Goal: Task Accomplishment & Management: Complete application form

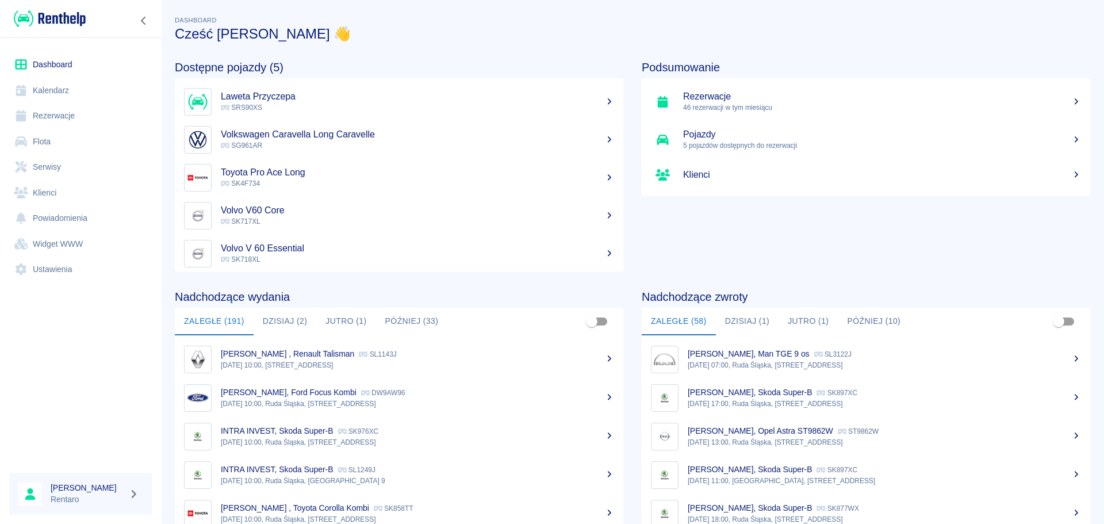
click at [59, 93] on link "Kalendarz" at bounding box center [80, 91] width 143 height 26
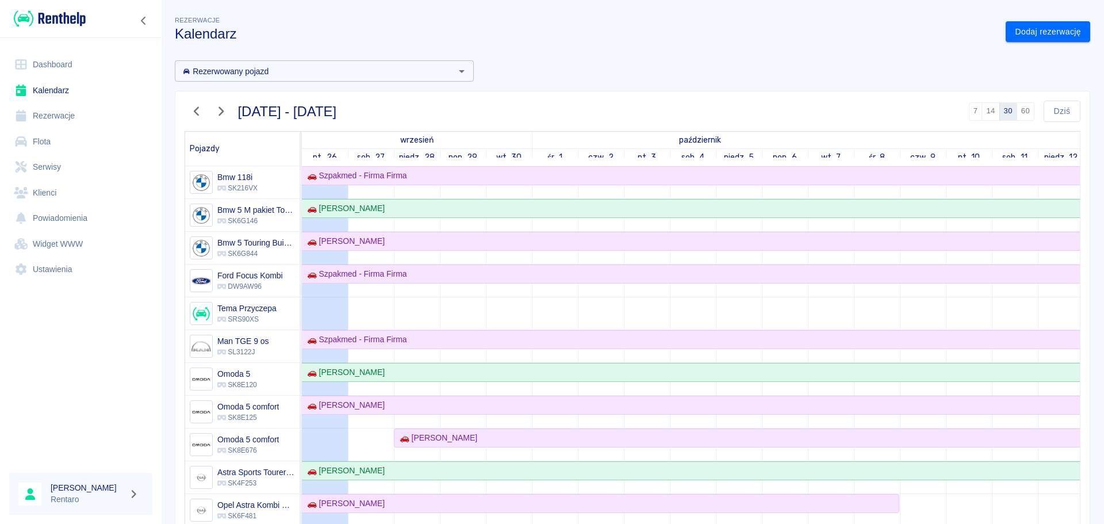
click at [45, 143] on link "Flota" at bounding box center [80, 142] width 143 height 26
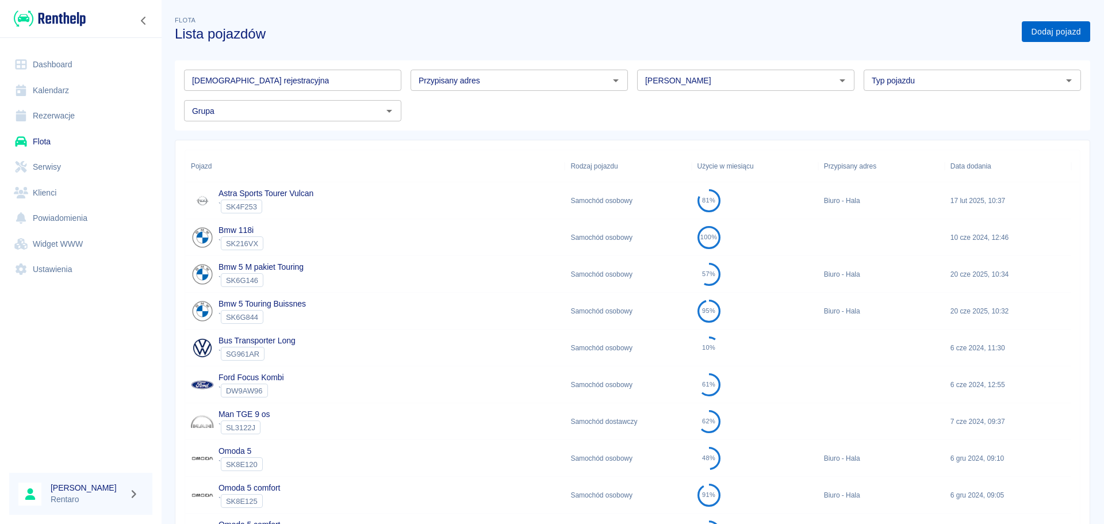
click at [882, 37] on link "Dodaj pojazd" at bounding box center [1056, 31] width 68 height 21
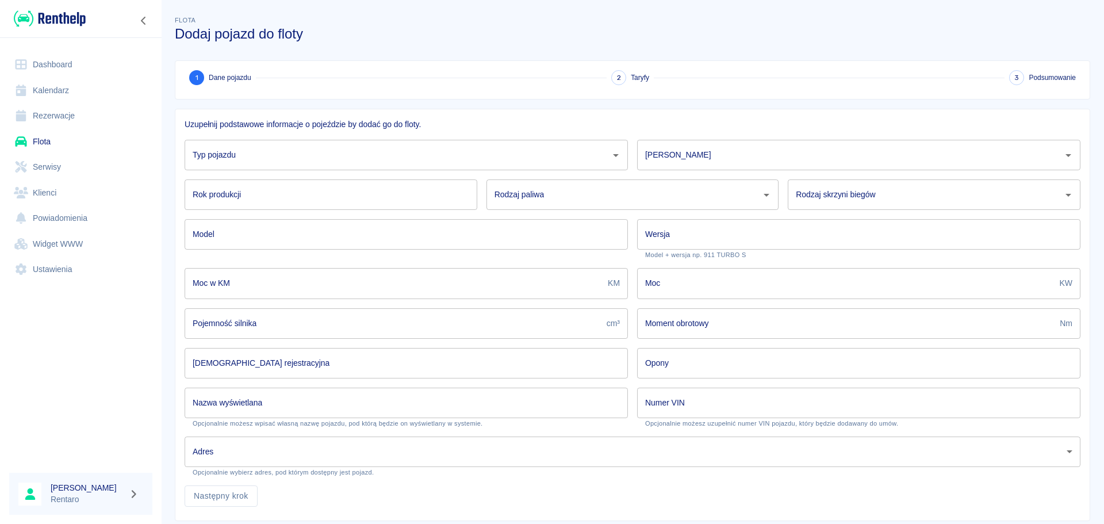
click at [312, 166] on div "Typ pojazdu" at bounding box center [406, 155] width 443 height 30
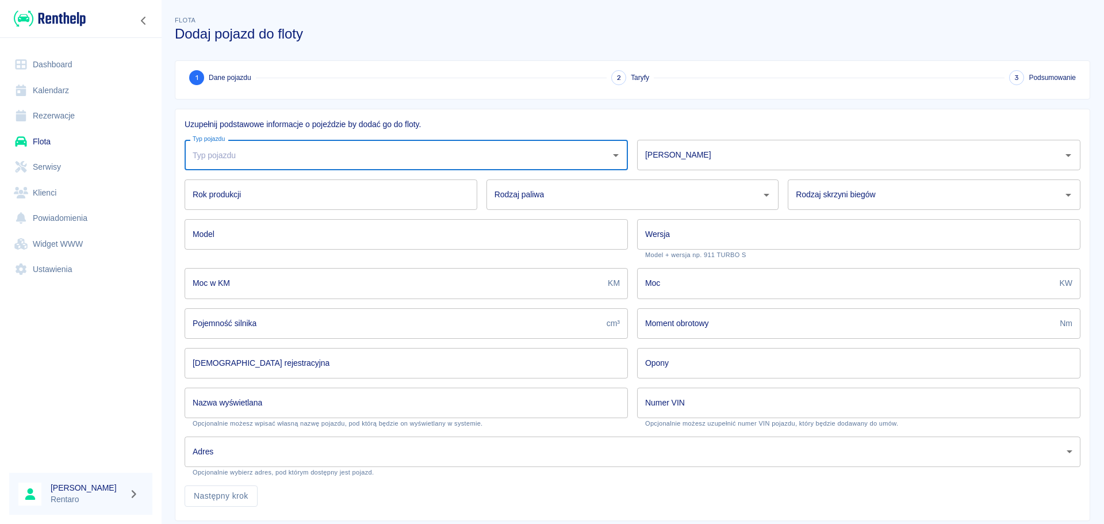
click at [322, 156] on input "Typ pojazdu" at bounding box center [398, 155] width 416 height 20
drag, startPoint x: 272, startPoint y: 186, endPoint x: 299, endPoint y: 184, distance: 26.5
click at [272, 185] on li "Samochód osobowy" at bounding box center [404, 184] width 439 height 19
type input "Samochód osobowy"
click at [867, 144] on div "[PERSON_NAME]" at bounding box center [858, 155] width 443 height 30
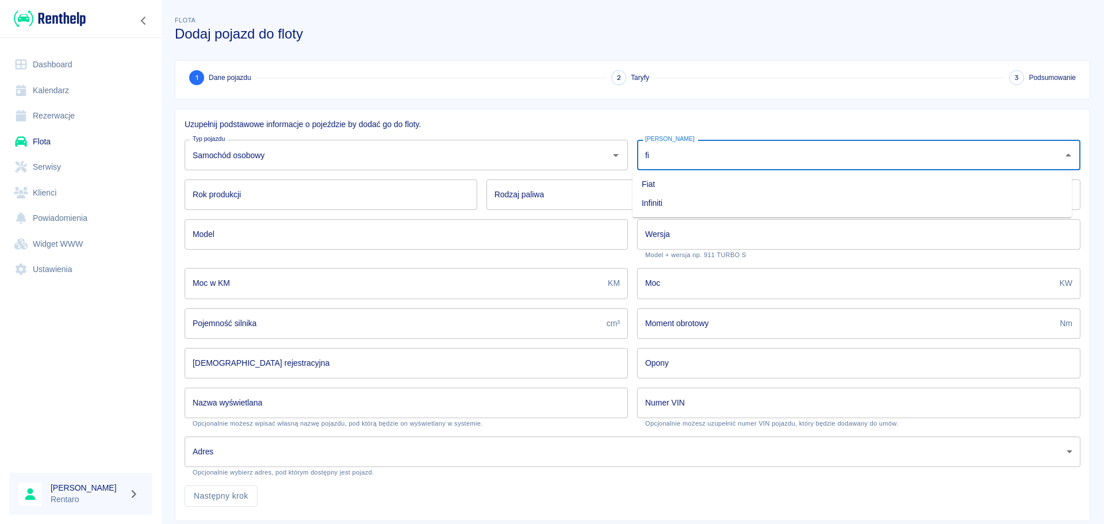
click at [792, 182] on li "Fiat" at bounding box center [851, 184] width 439 height 19
type input "Fiat"
drag, startPoint x: 251, startPoint y: 213, endPoint x: 257, endPoint y: 201, distance: 13.6
click at [251, 212] on div "Model Model" at bounding box center [401, 234] width 452 height 49
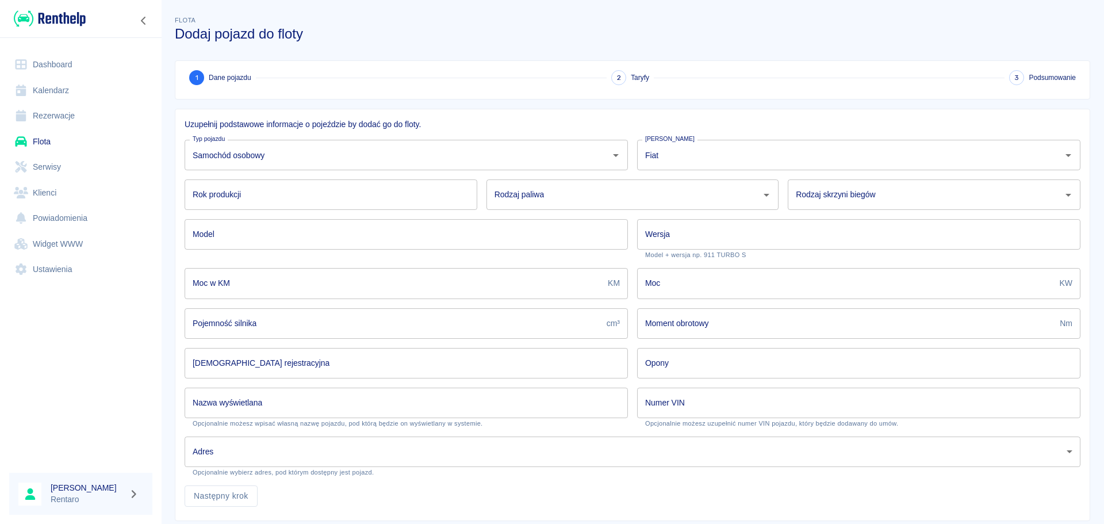
click at [258, 201] on input "Rok produkcji" at bounding box center [331, 194] width 293 height 30
type input "2024"
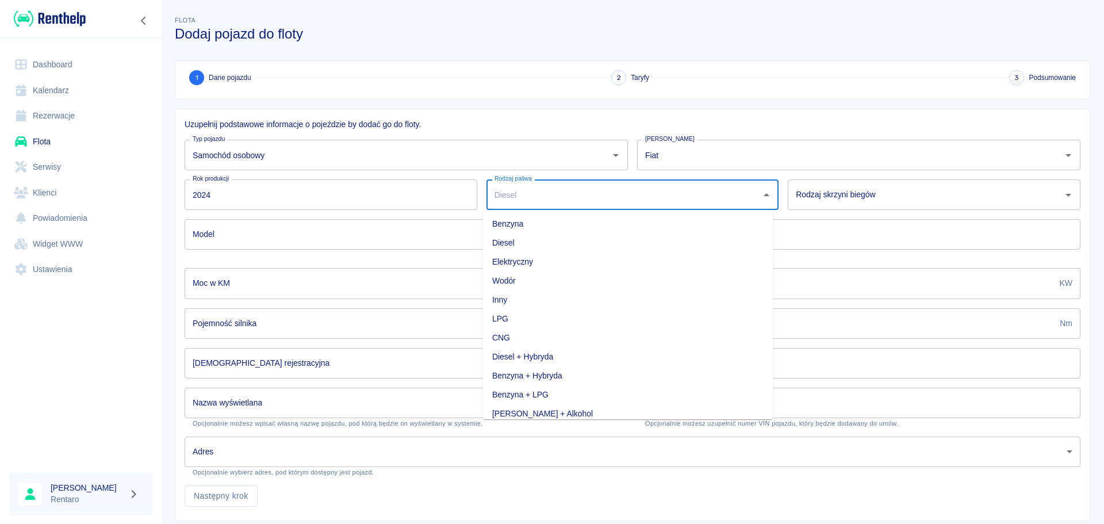
click at [513, 201] on input "Rodzaj paliwa" at bounding box center [624, 195] width 265 height 20
click at [519, 263] on li "Elektryczny" at bounding box center [628, 261] width 290 height 19
type input "Elektryczny"
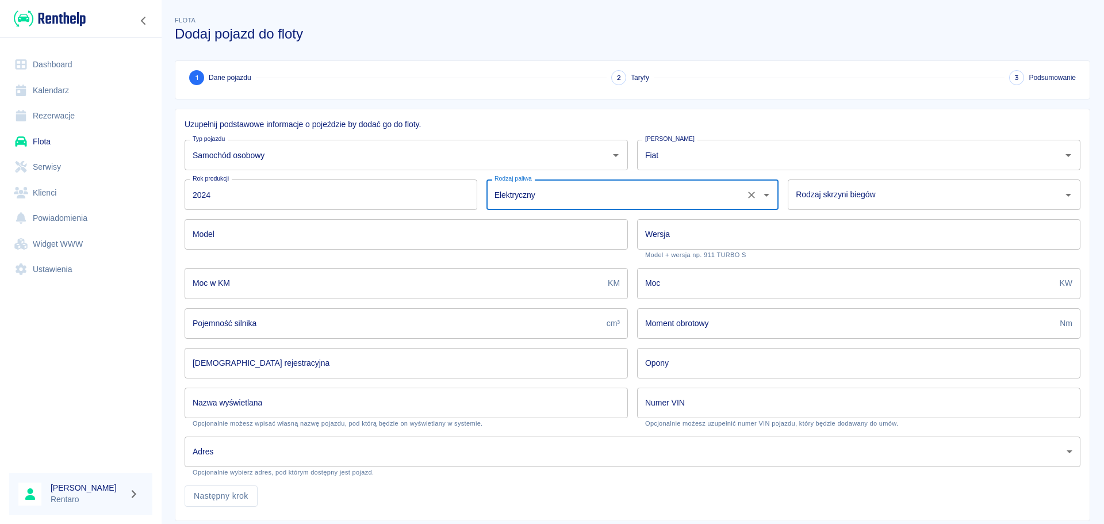
click at [831, 201] on input "Rodzaj skrzyni biegów" at bounding box center [925, 195] width 265 height 20
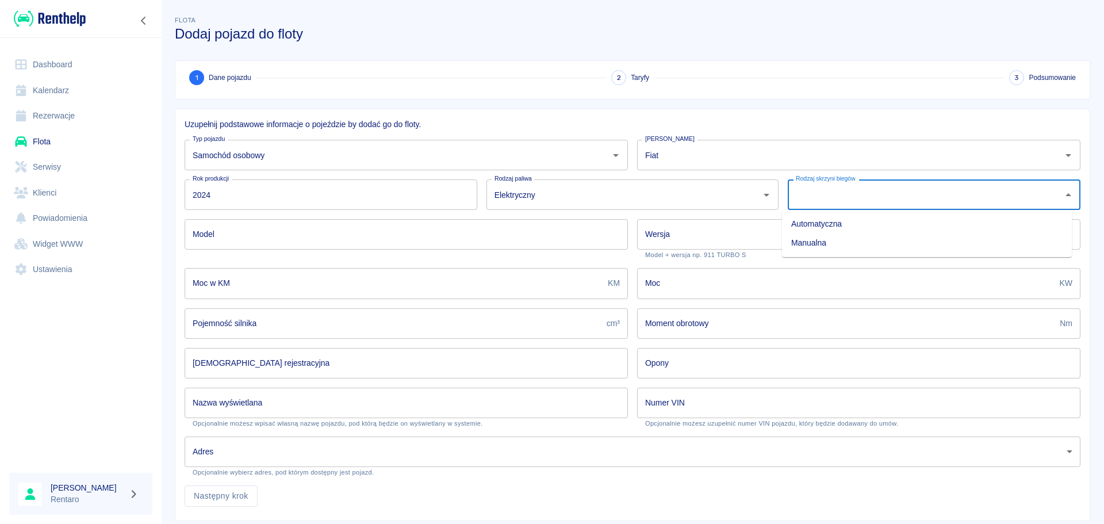
click at [819, 225] on li "Automatyczna" at bounding box center [927, 223] width 290 height 19
type input "Automatyczna"
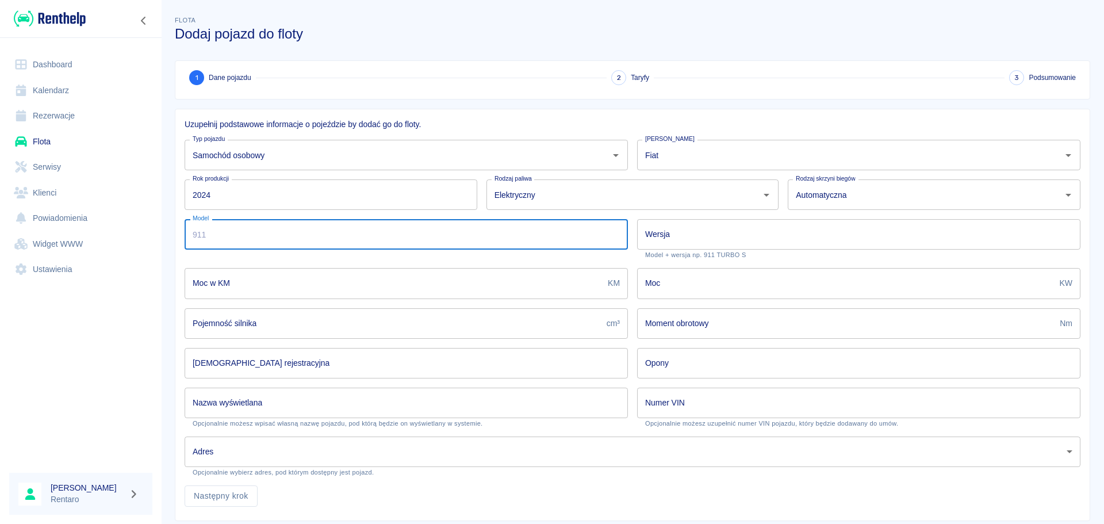
click at [310, 233] on input "Model" at bounding box center [406, 234] width 443 height 30
click at [253, 241] on input "Model" at bounding box center [406, 234] width 443 height 30
type input "Topolino Car spa"
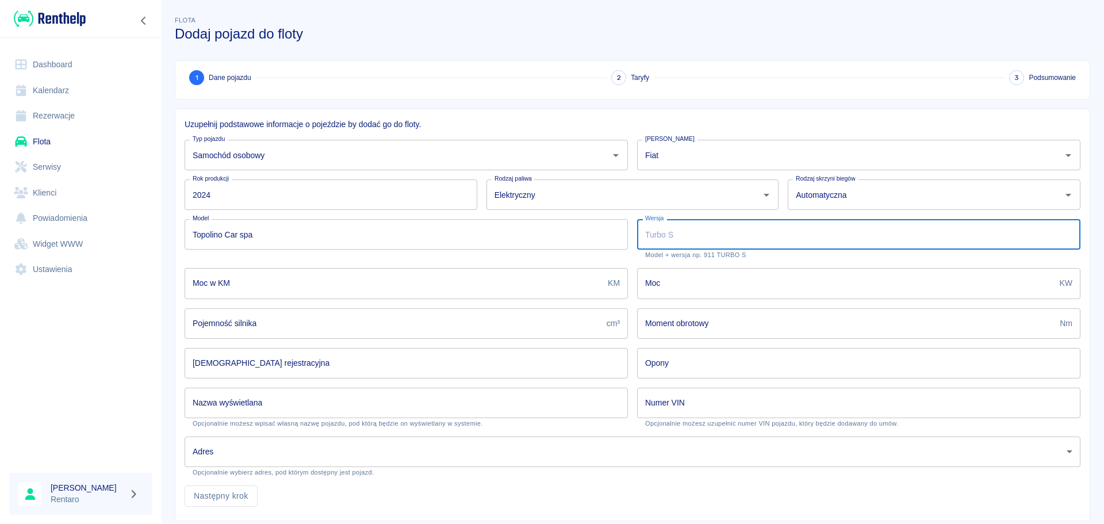
click at [723, 236] on input "Wersja" at bounding box center [858, 234] width 443 height 30
click at [723, 227] on input "Wersja" at bounding box center [858, 234] width 443 height 30
click at [711, 231] on input "Wersja" at bounding box center [858, 234] width 443 height 30
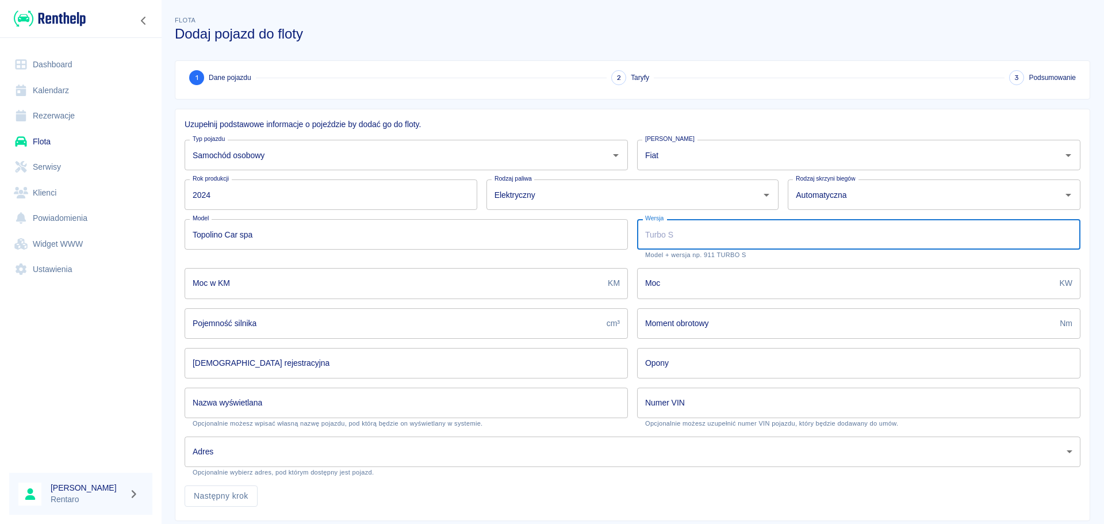
click at [683, 231] on input "Wersja" at bounding box center [858, 234] width 443 height 30
click at [682, 231] on input "Wersja" at bounding box center [858, 234] width 443 height 30
type input "S2SPA"
click at [393, 273] on input "Moc w KM" at bounding box center [394, 283] width 419 height 30
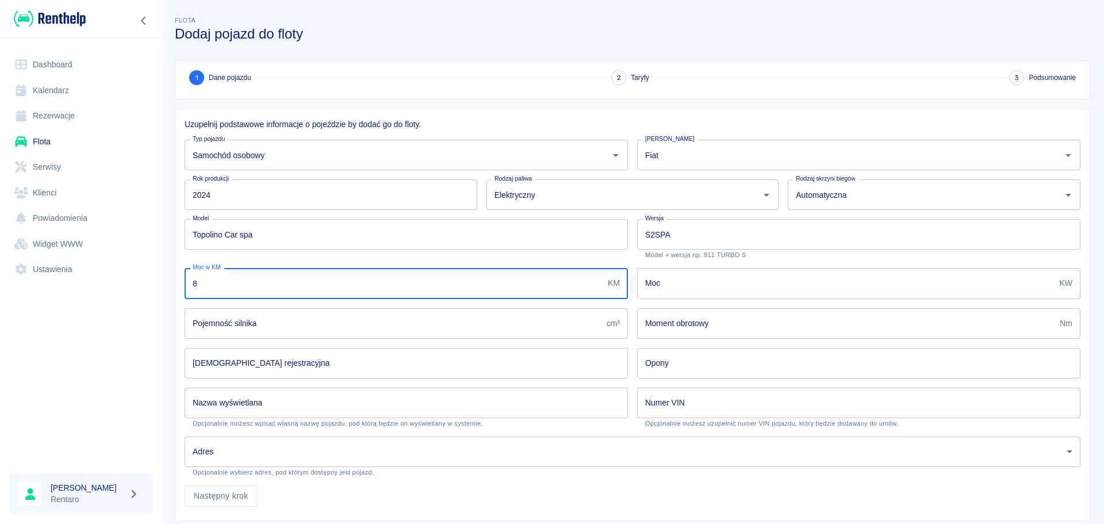
type input "8"
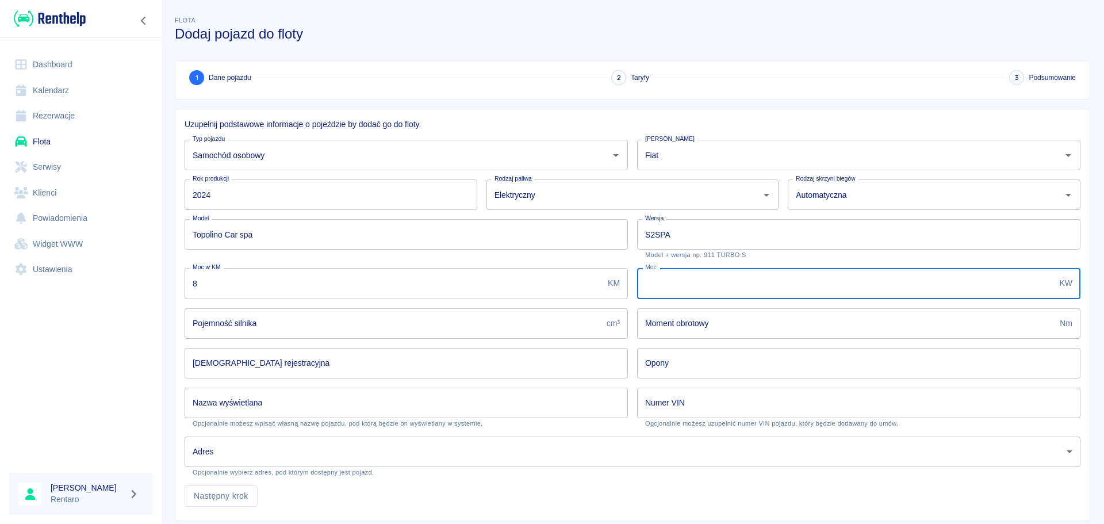
click at [752, 281] on input "Moc" at bounding box center [846, 283] width 418 height 30
type input "8"
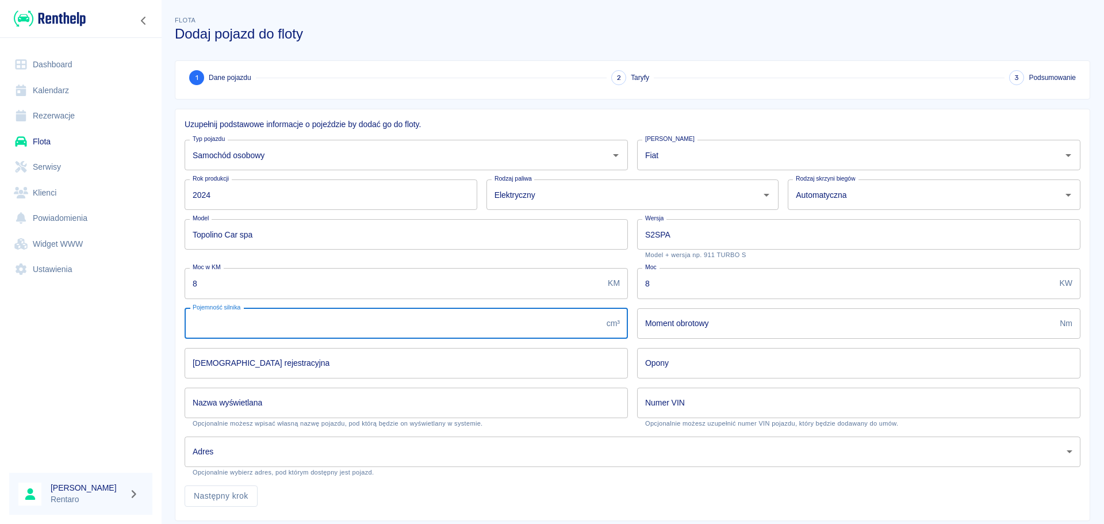
click at [317, 325] on input "Pojemność silnika" at bounding box center [393, 323] width 417 height 30
type input "0"
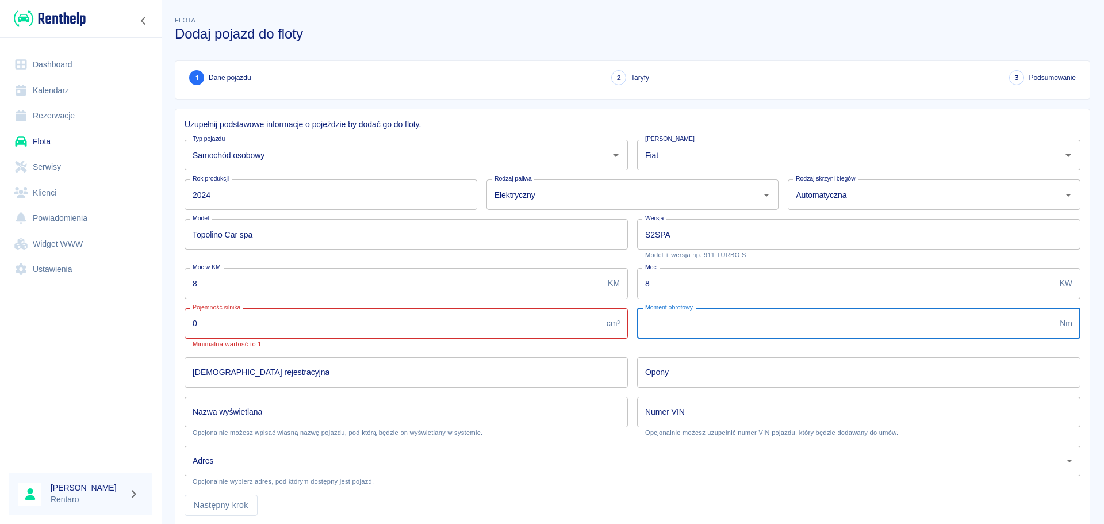
click at [685, 324] on input "Moment obrotowy" at bounding box center [846, 323] width 418 height 30
click at [455, 327] on input "0" at bounding box center [393, 323] width 417 height 30
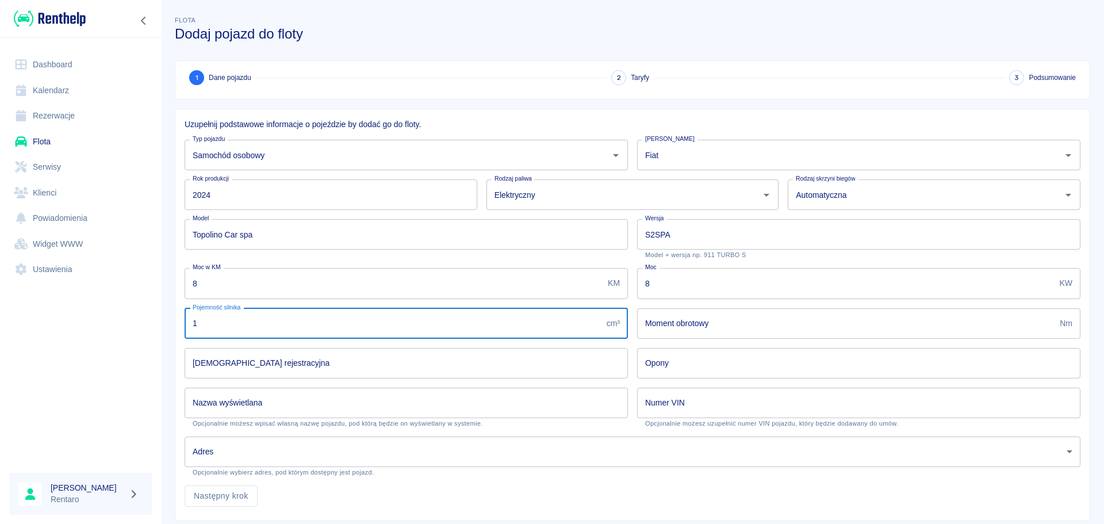
type input "1"
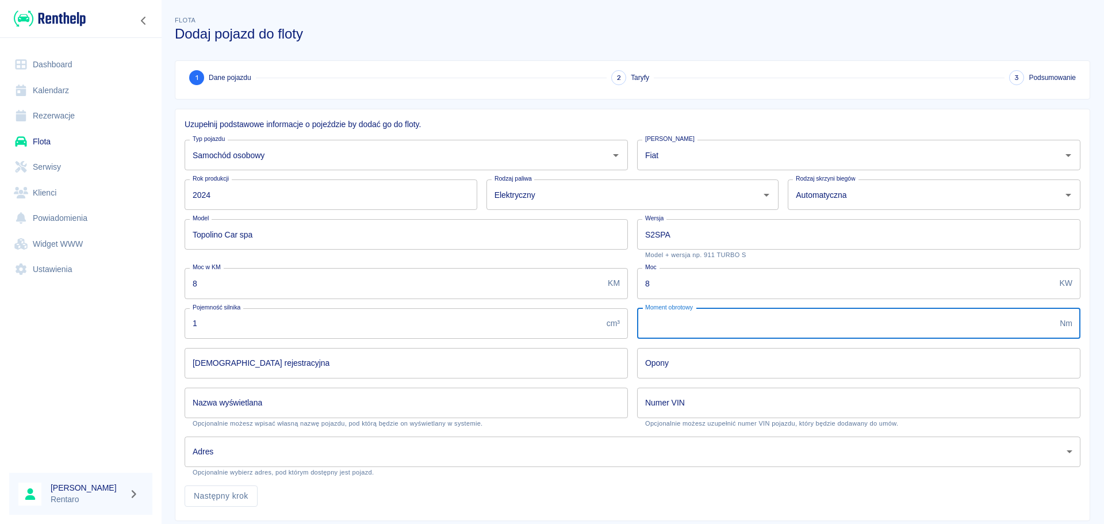
click at [705, 325] on input "Moment obrotowy" at bounding box center [846, 323] width 418 height 30
type input "1"
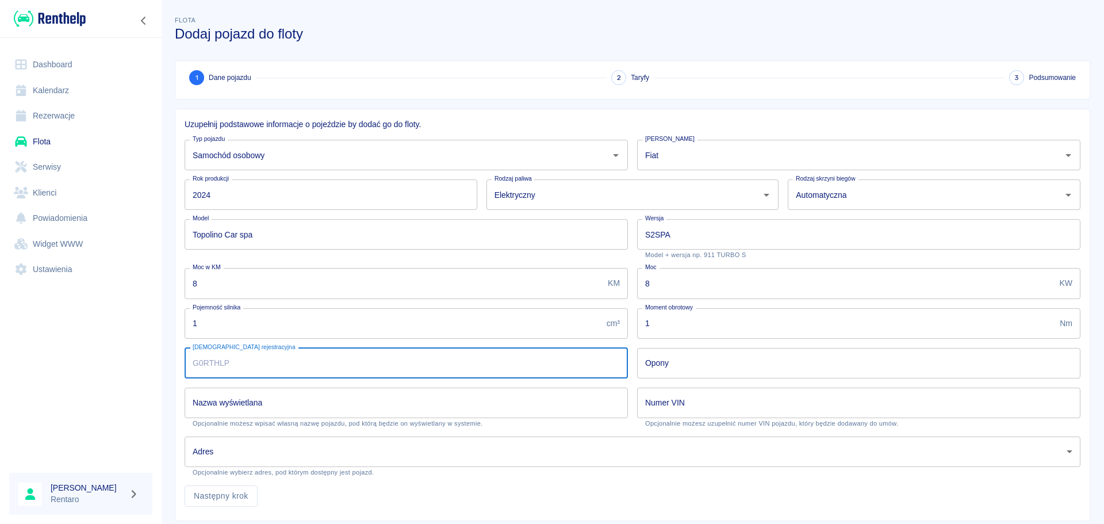
click at [394, 361] on input "[DEMOGRAPHIC_DATA] rejestracyjna" at bounding box center [406, 363] width 443 height 30
type input "S"
type input "S2SPA"
click at [325, 399] on input "Nazwa wyświetlana" at bounding box center [406, 402] width 443 height 30
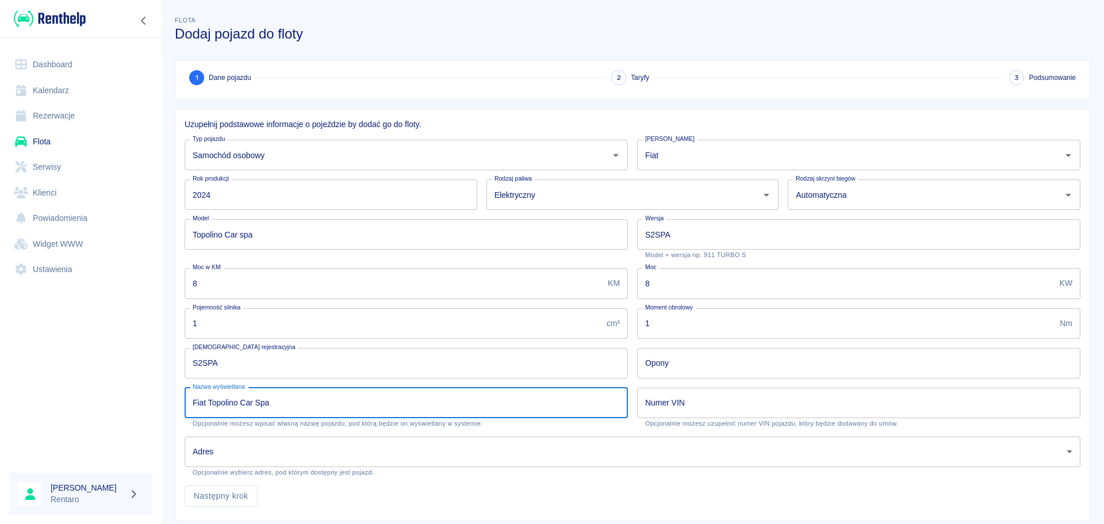
type input "Fiat Topolino Car Spa"
click at [682, 399] on input "Numer VIN" at bounding box center [858, 402] width 443 height 30
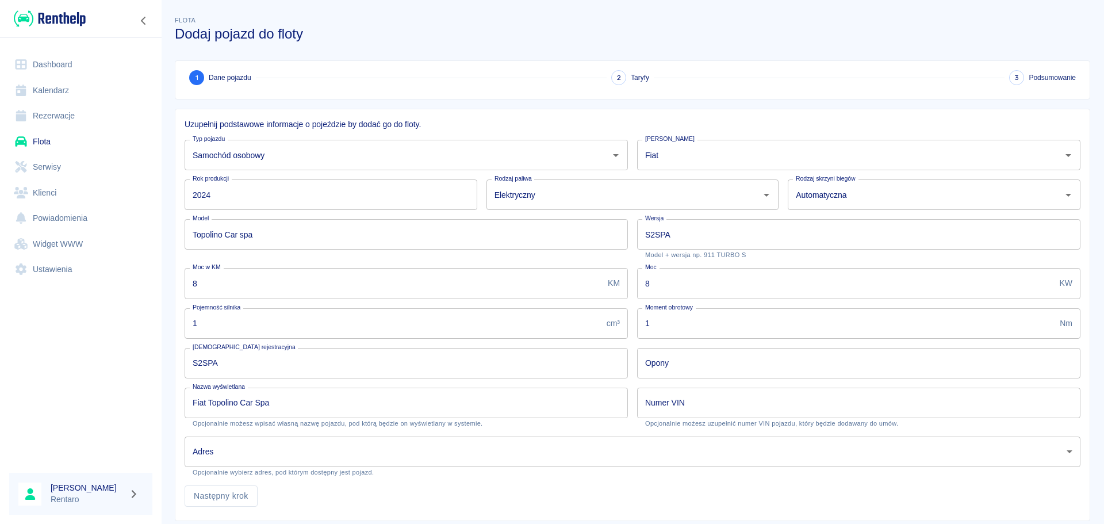
click at [678, 399] on label "Numer VIN" at bounding box center [665, 402] width 40 height 11
click at [678, 399] on input "Numer VIN" at bounding box center [858, 402] width 443 height 30
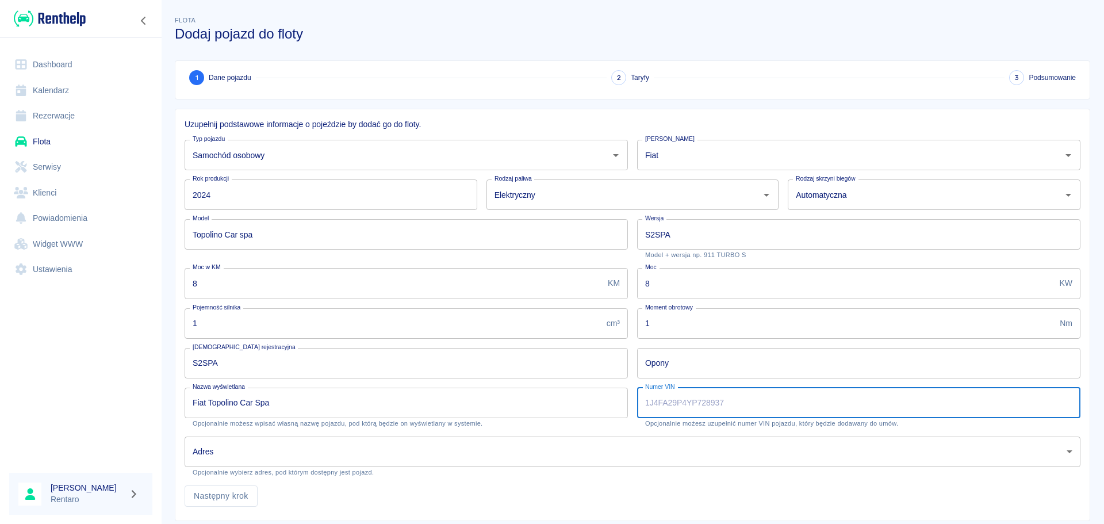
type input "v"
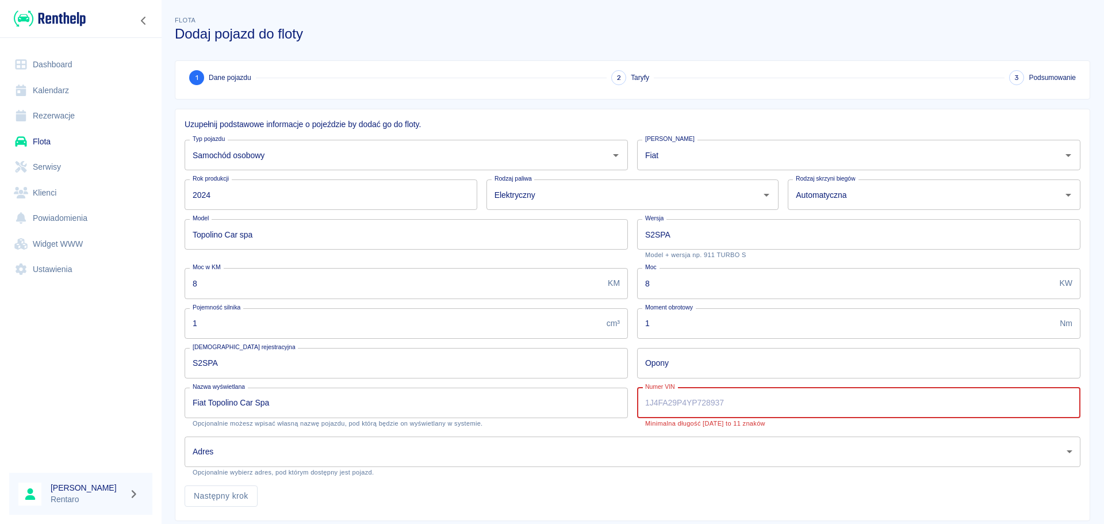
type input "B"
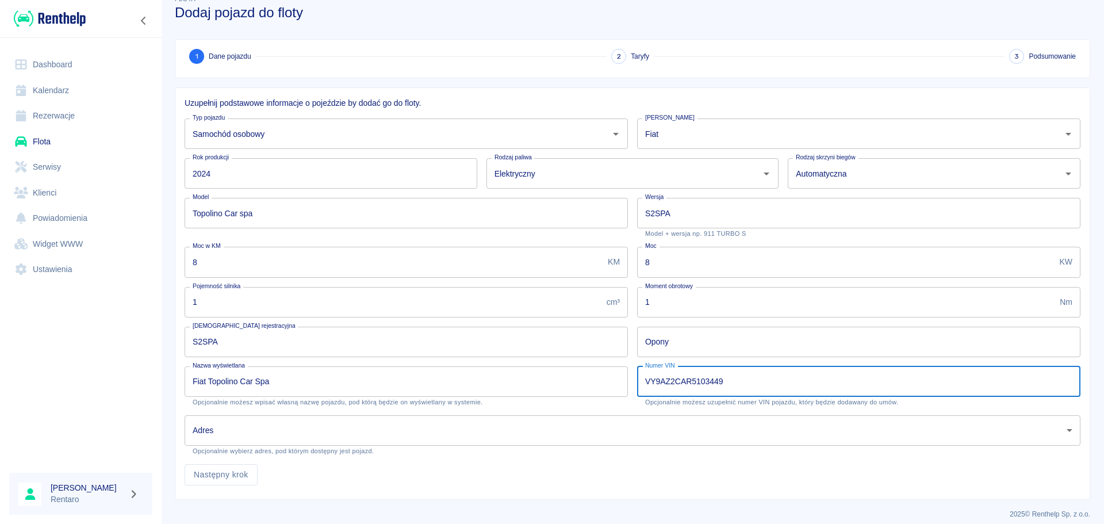
scroll to position [30, 0]
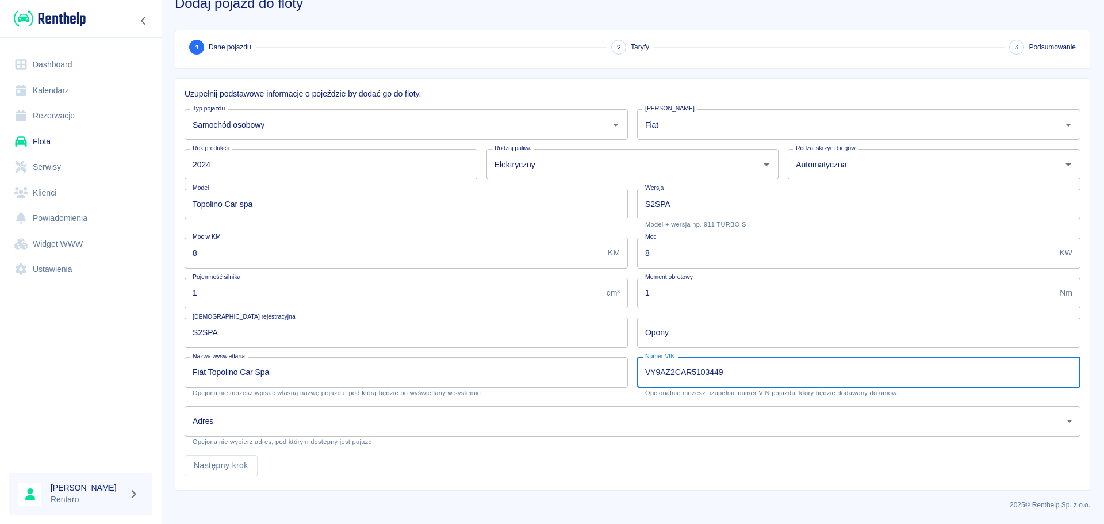
type input "VY9AZ2CAR5103449"
click at [310, 399] on body "Używamy plików Cookies, by zapewnić Ci najlepsze możliwe doświadczenie. Aby dow…" at bounding box center [552, 262] width 1104 height 524
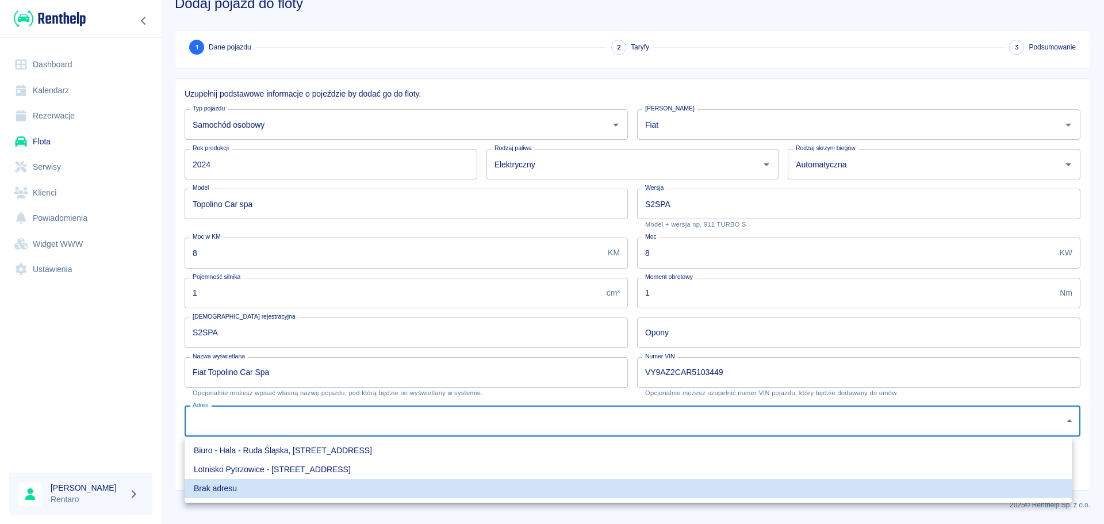
click at [287, 399] on li "Biuro - Hala - Ruda Śląska, [STREET_ADDRESS]" at bounding box center [628, 450] width 887 height 19
type input "c582135a-4e5e-405d-8297-3e6ba95859fb"
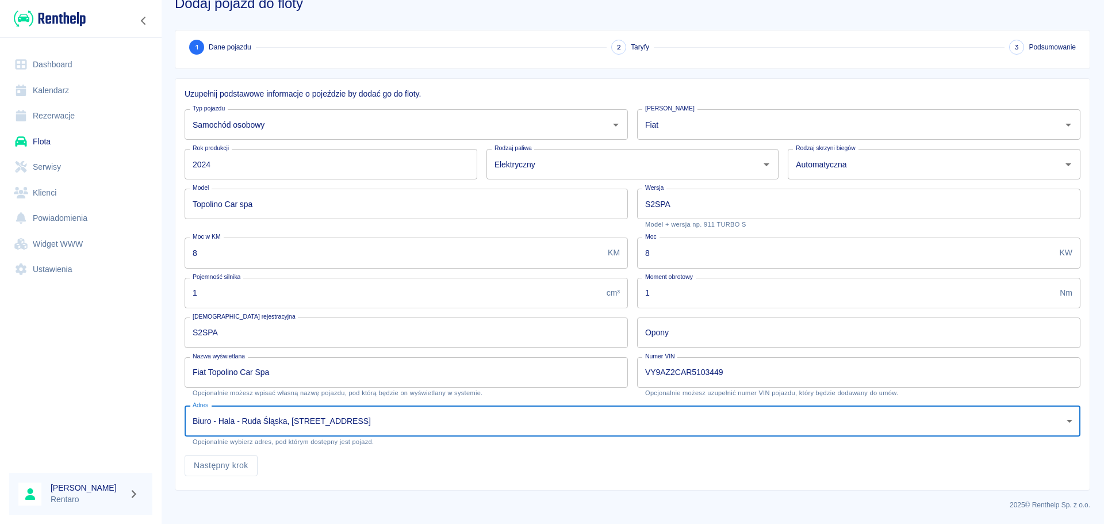
click at [239, 399] on button "Następny krok" at bounding box center [221, 465] width 73 height 21
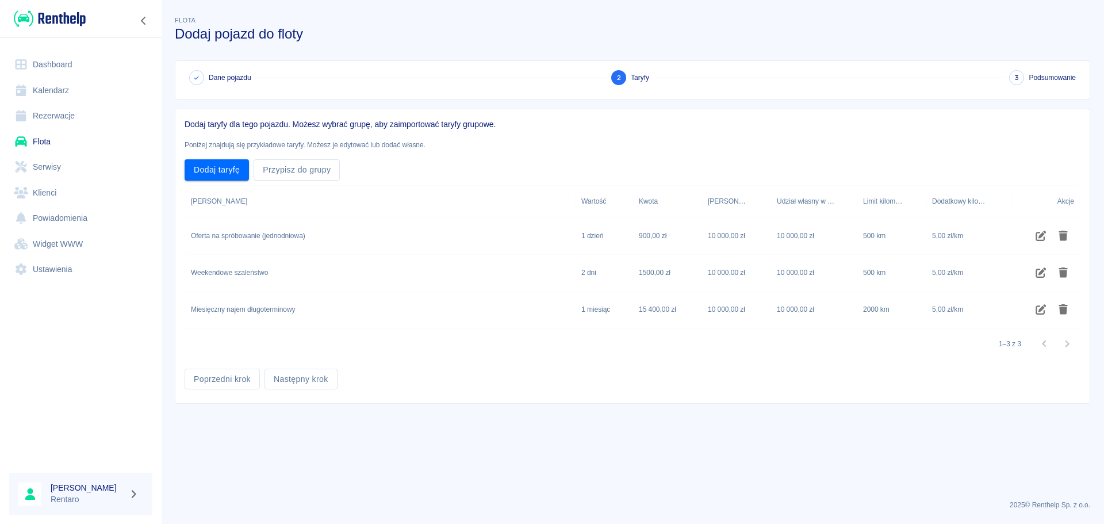
scroll to position [0, 0]
click at [882, 233] on icon "Usuń taryfę" at bounding box center [1062, 236] width 9 height 10
click at [882, 234] on icon "Usuń taryfę" at bounding box center [1062, 236] width 9 height 10
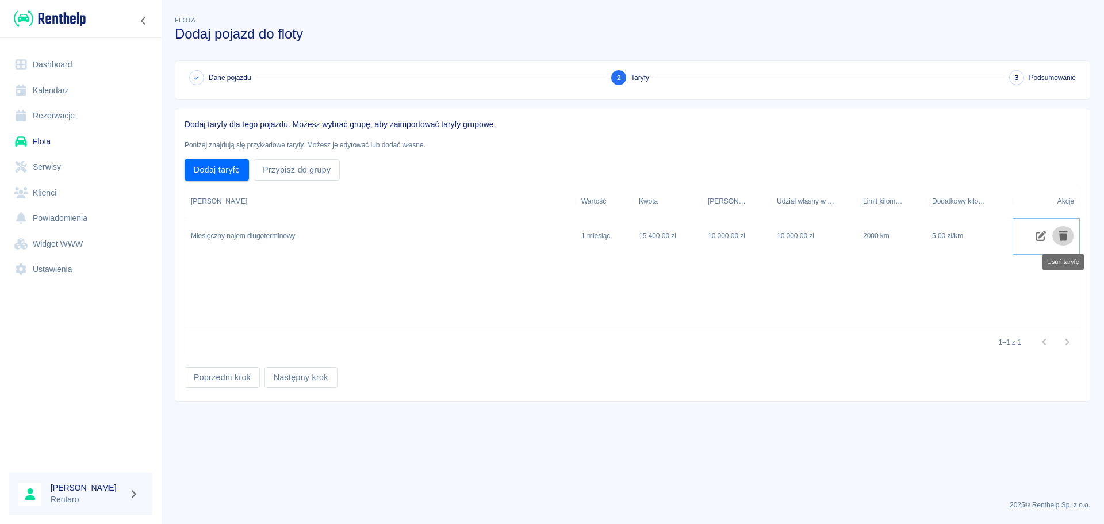
click at [882, 234] on icon "Usuń taryfę" at bounding box center [1062, 236] width 9 height 10
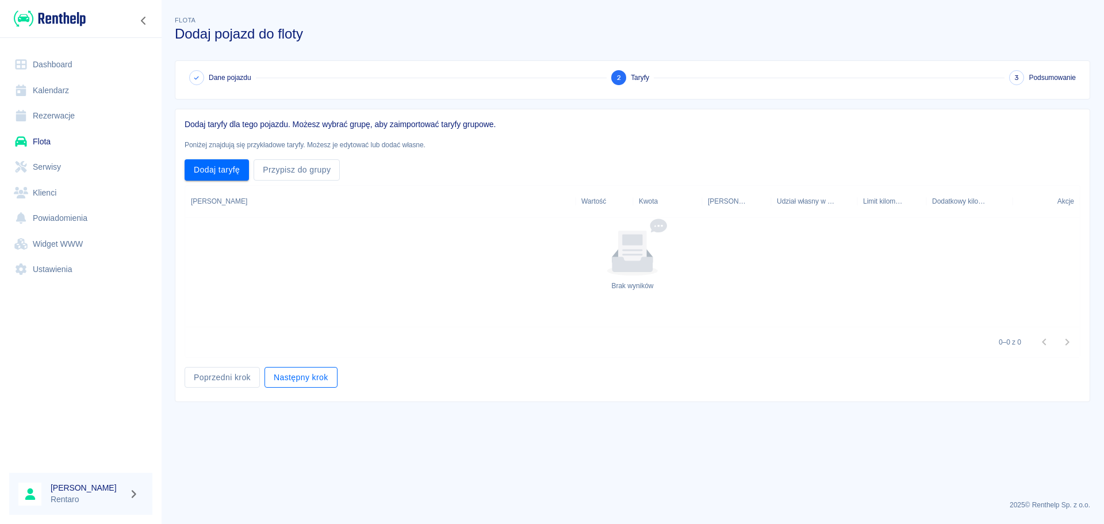
click at [305, 375] on button "Następny krok" at bounding box center [300, 377] width 73 height 21
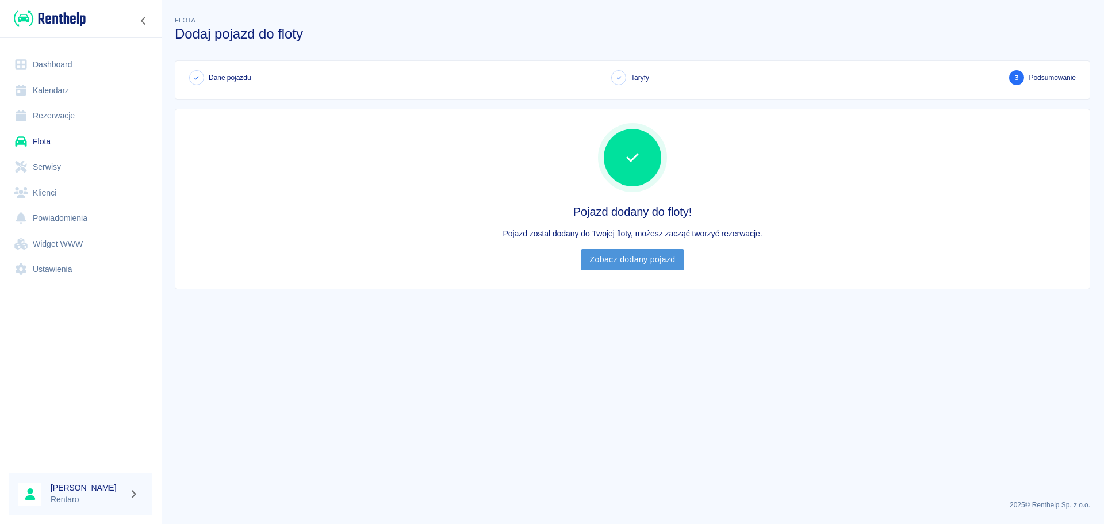
click at [658, 258] on link "Zobacz dodany pojazd" at bounding box center [633, 259] width 104 height 21
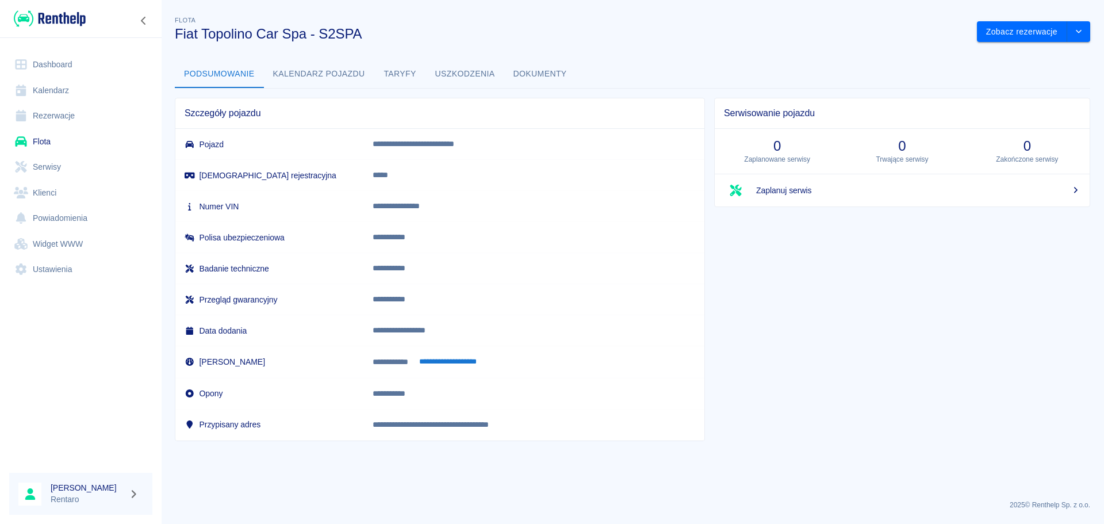
click at [237, 237] on h6 "Polisa ubezpieczeniowa" at bounding box center [270, 237] width 170 height 11
click at [316, 70] on button "Kalendarz pojazdu" at bounding box center [319, 74] width 110 height 28
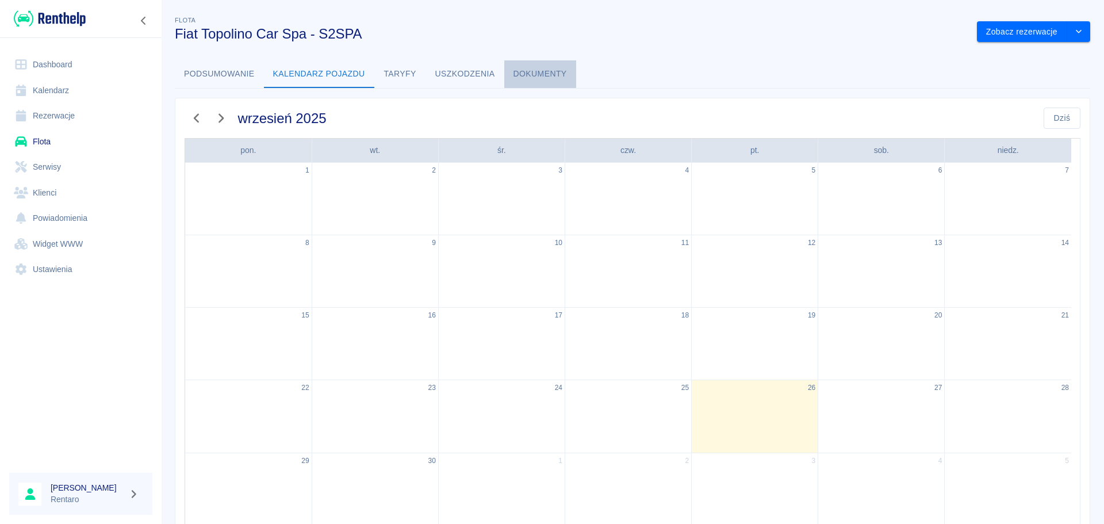
click at [525, 71] on button "Dokumenty" at bounding box center [540, 74] width 72 height 28
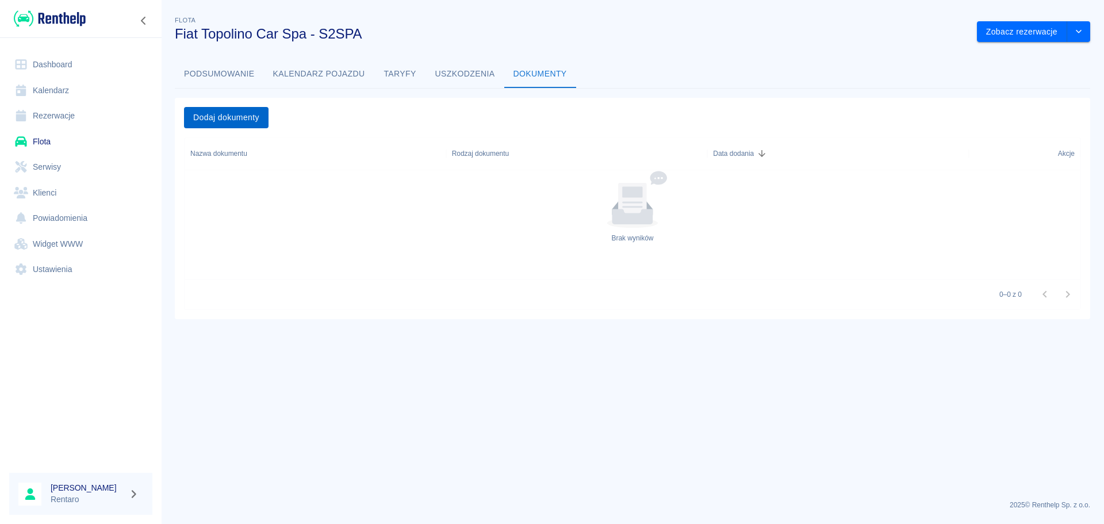
click at [231, 119] on button "Dodaj dokumenty" at bounding box center [226, 117] width 85 height 21
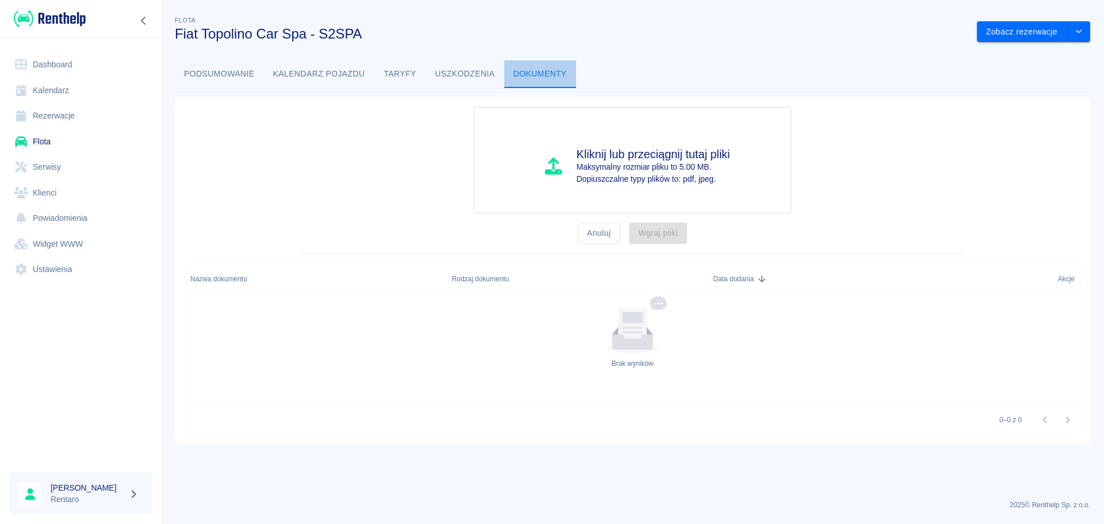
click at [534, 72] on button "Dokumenty" at bounding box center [540, 74] width 72 height 28
click at [471, 72] on button "Uszkodzenia" at bounding box center [465, 74] width 78 height 28
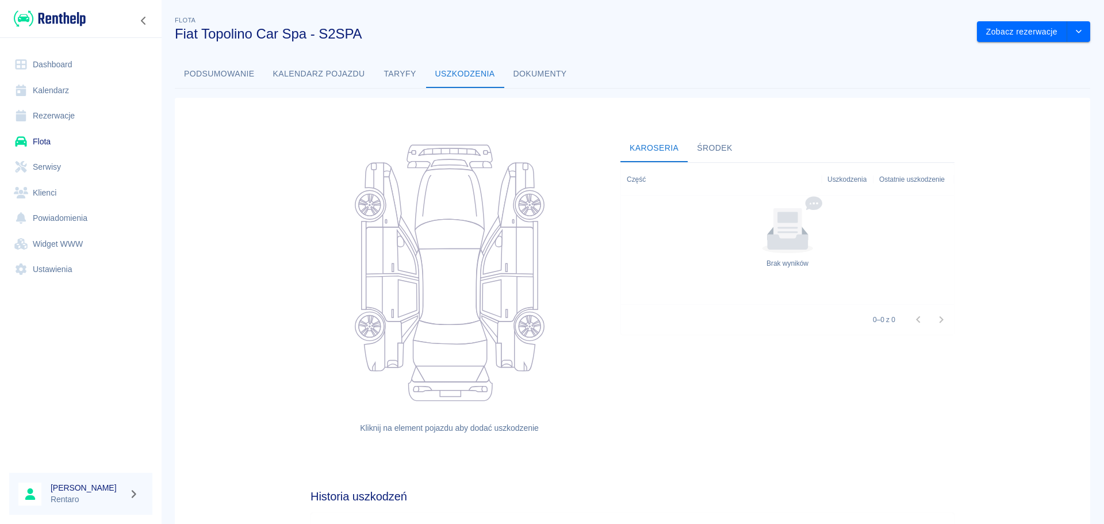
click at [417, 75] on button "Taryfy" at bounding box center [400, 74] width 52 height 28
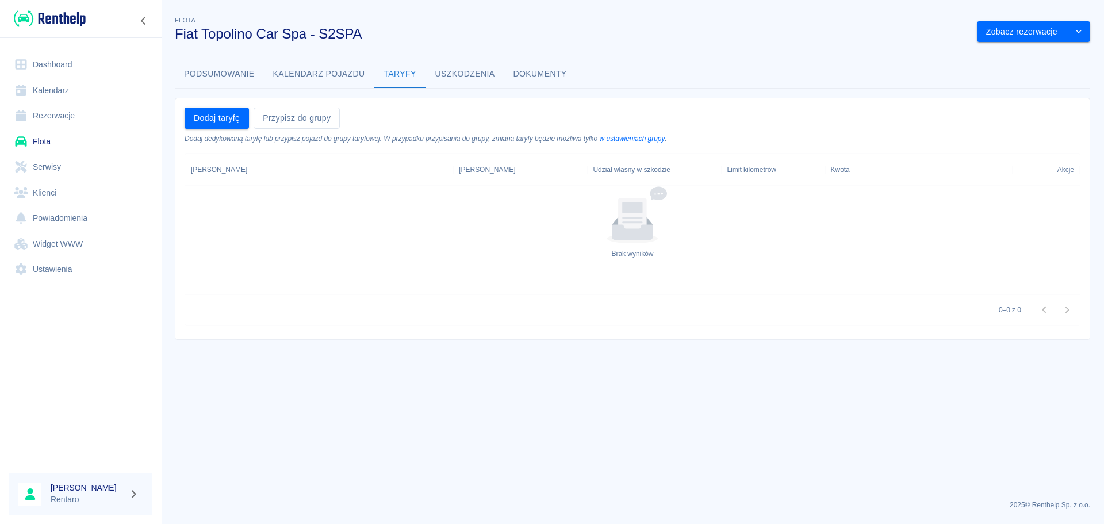
click at [347, 72] on button "Kalendarz pojazdu" at bounding box center [319, 74] width 110 height 28
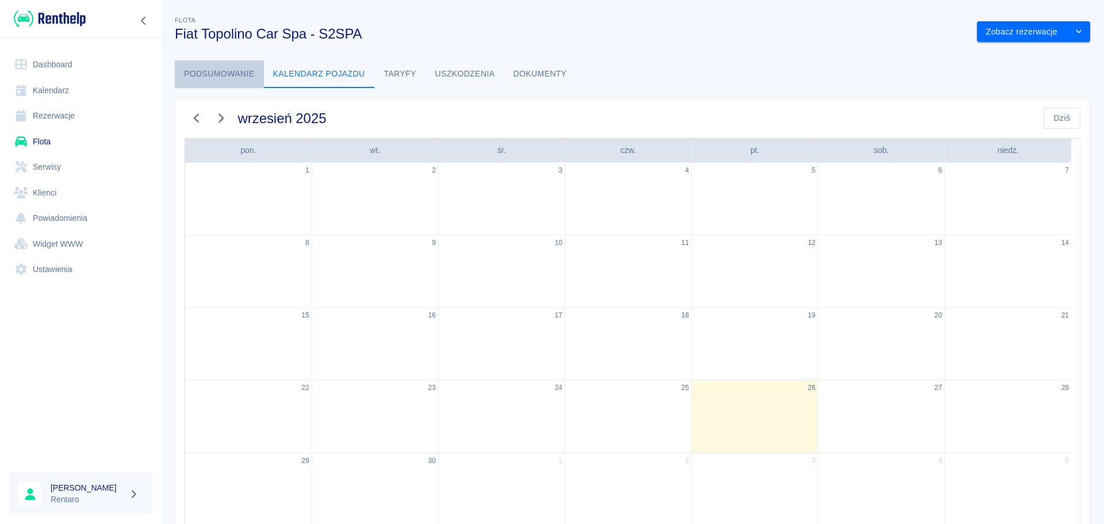
click at [227, 78] on button "Podsumowanie" at bounding box center [219, 74] width 89 height 28
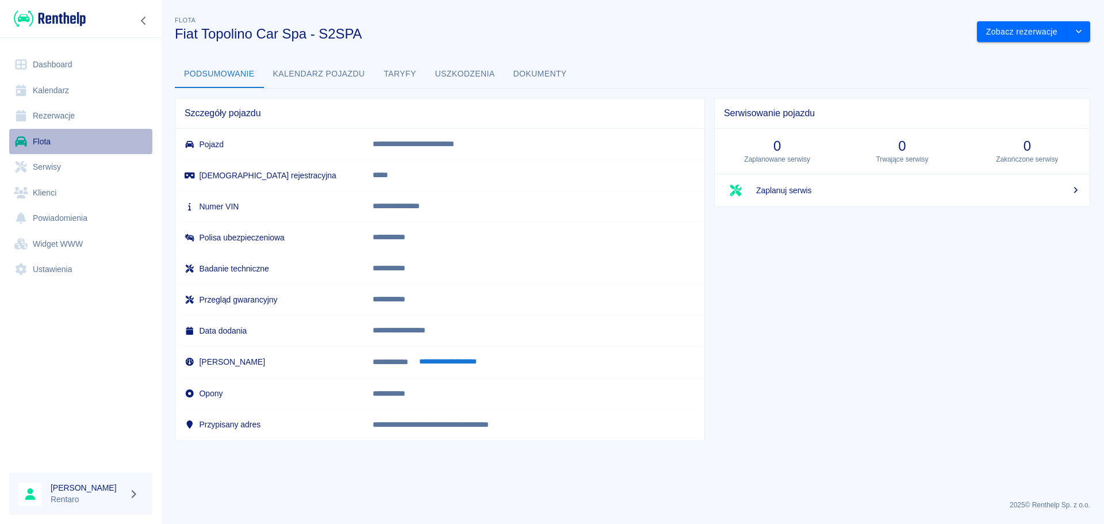
click at [58, 143] on link "Flota" at bounding box center [80, 142] width 143 height 26
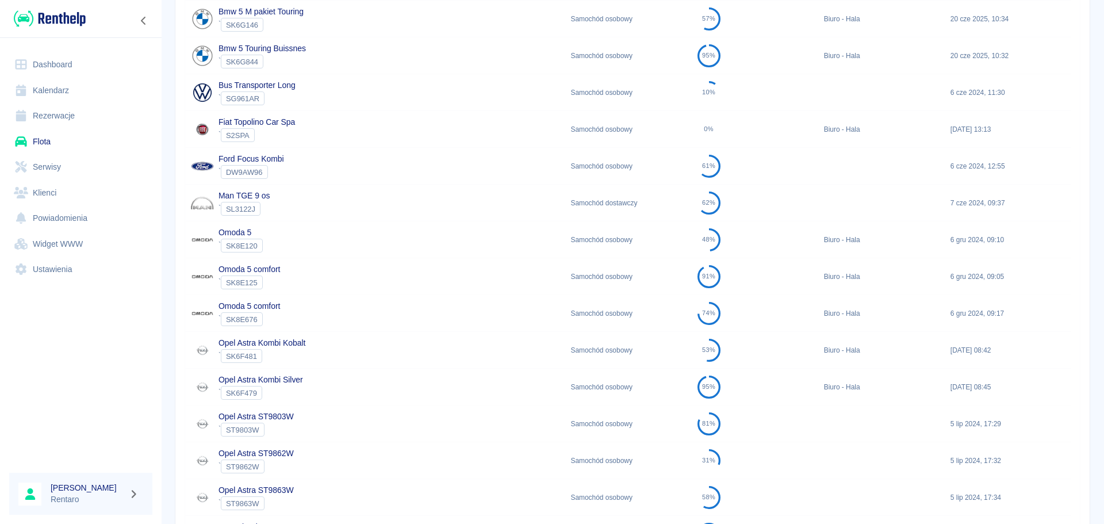
scroll to position [255, 0]
click at [314, 135] on div "Fiat Topolino Car Spa ` S2SPA" at bounding box center [374, 130] width 379 height 37
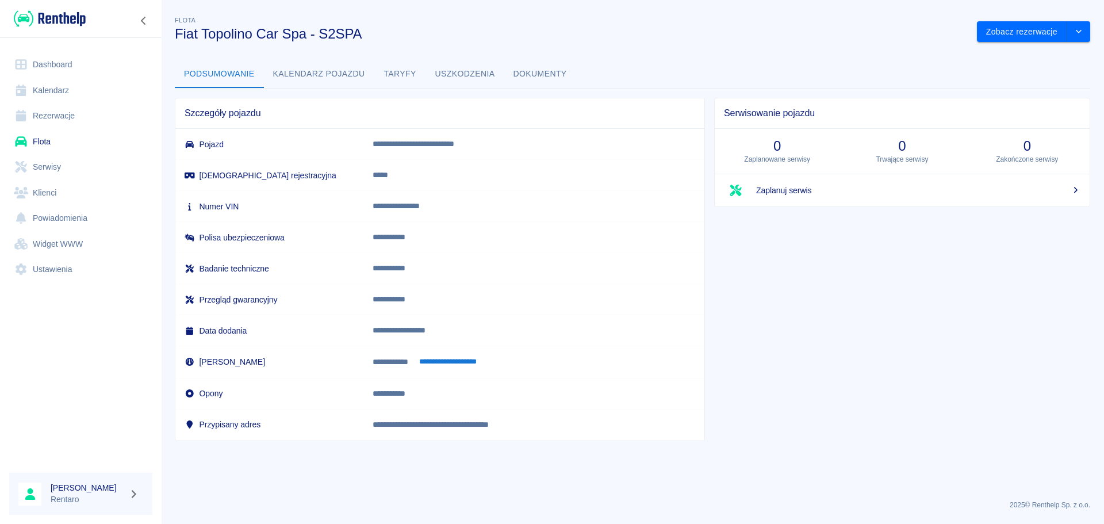
click at [451, 239] on p "**********" at bounding box center [518, 237] width 290 height 12
click at [882, 32] on icon "drop-down" at bounding box center [1078, 31] width 9 height 7
click at [882, 57] on li "Zaktualizuj dane pojazdu" at bounding box center [1033, 56] width 107 height 19
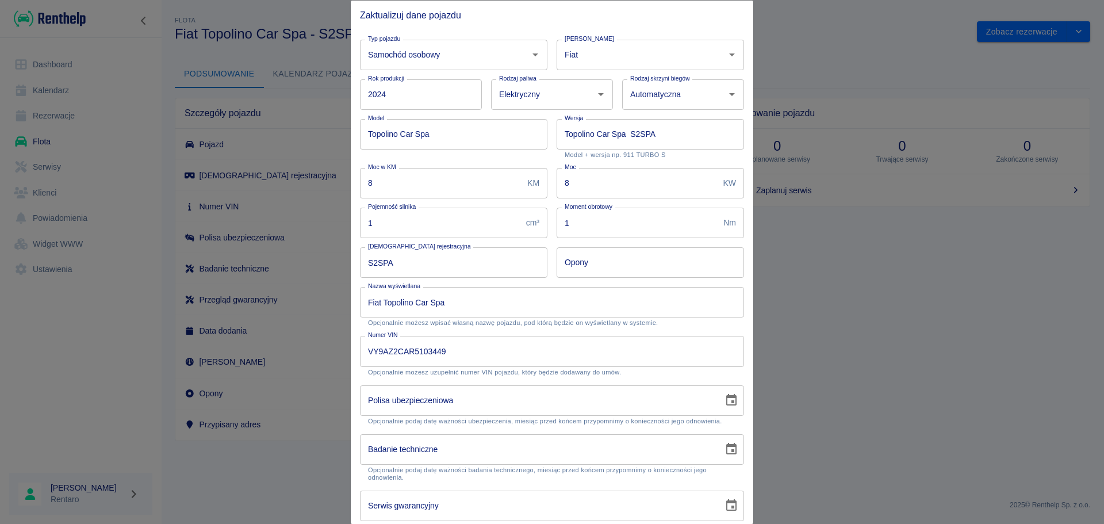
type input "DD-MM-YYYY"
click at [452, 399] on input "DD-MM-YYYY" at bounding box center [537, 400] width 355 height 30
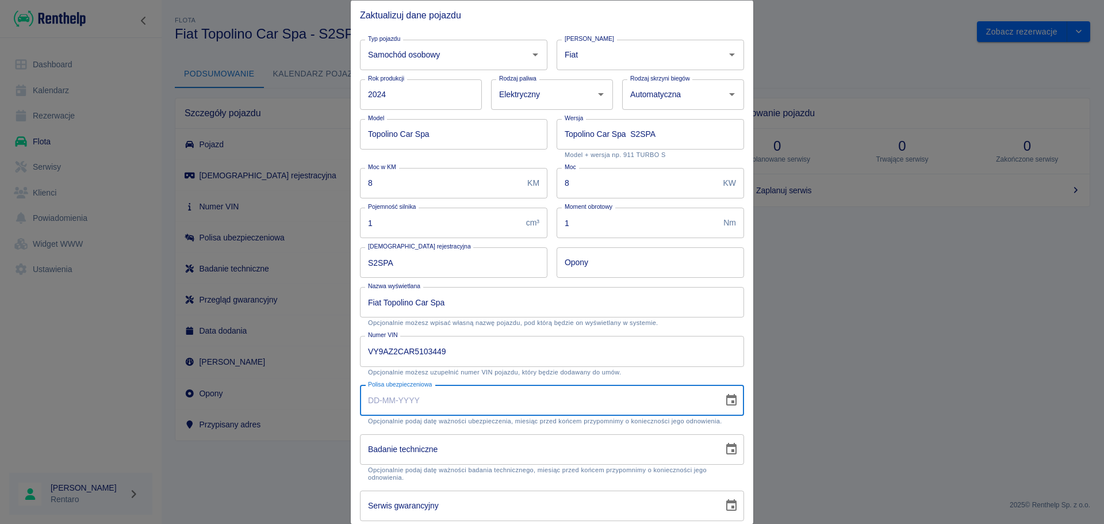
click at [730, 399] on button "Choose date" at bounding box center [731, 400] width 23 height 23
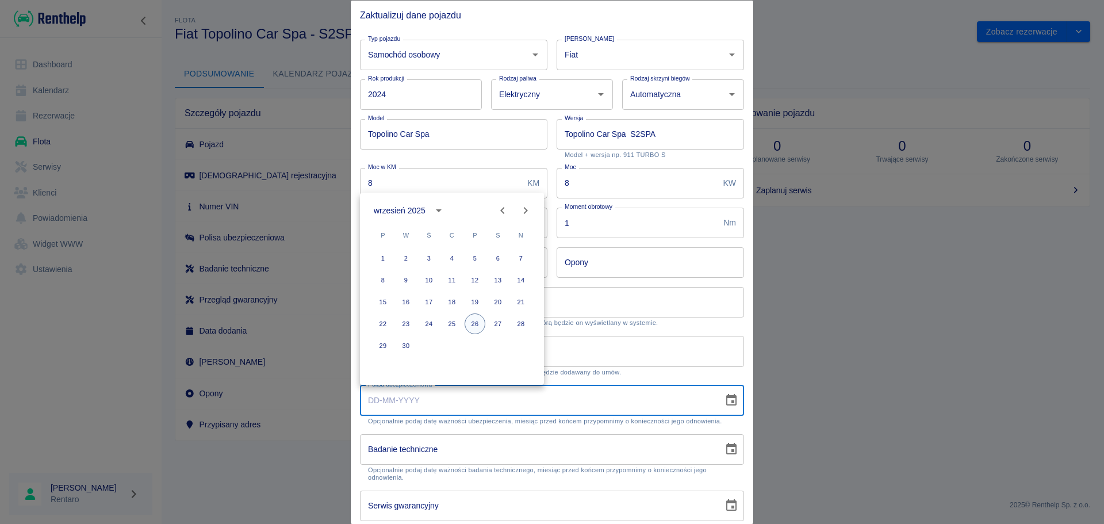
click at [476, 325] on button "26" at bounding box center [475, 323] width 21 height 21
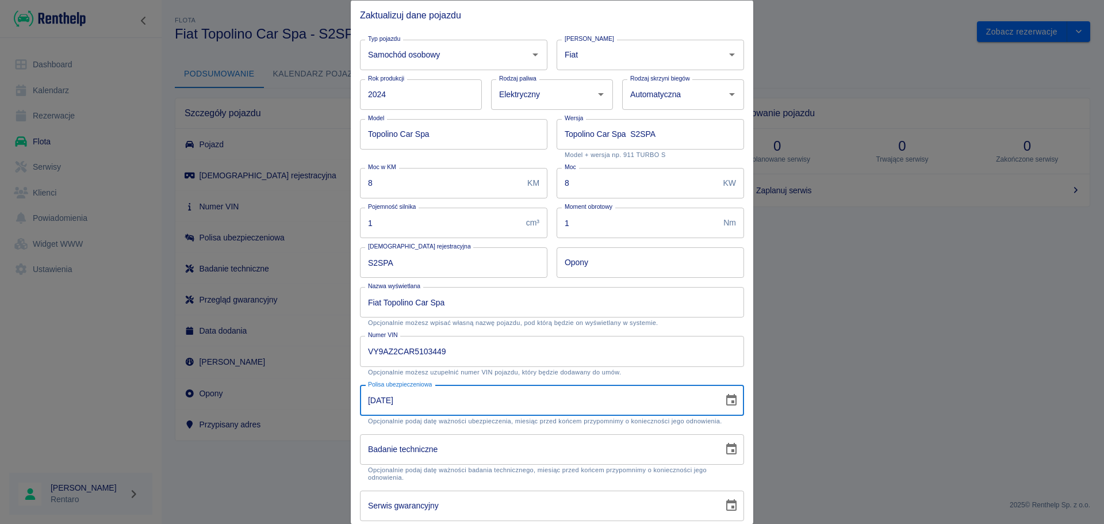
click at [458, 399] on input "[DATE]" at bounding box center [537, 400] width 355 height 30
click at [375, 399] on input "[DATE]" at bounding box center [537, 400] width 355 height 30
click at [385, 399] on input "[DATE]" at bounding box center [537, 400] width 355 height 30
click at [404, 399] on input "[DATE]" at bounding box center [537, 400] width 355 height 30
click at [367, 399] on input "[DATE]" at bounding box center [537, 400] width 355 height 30
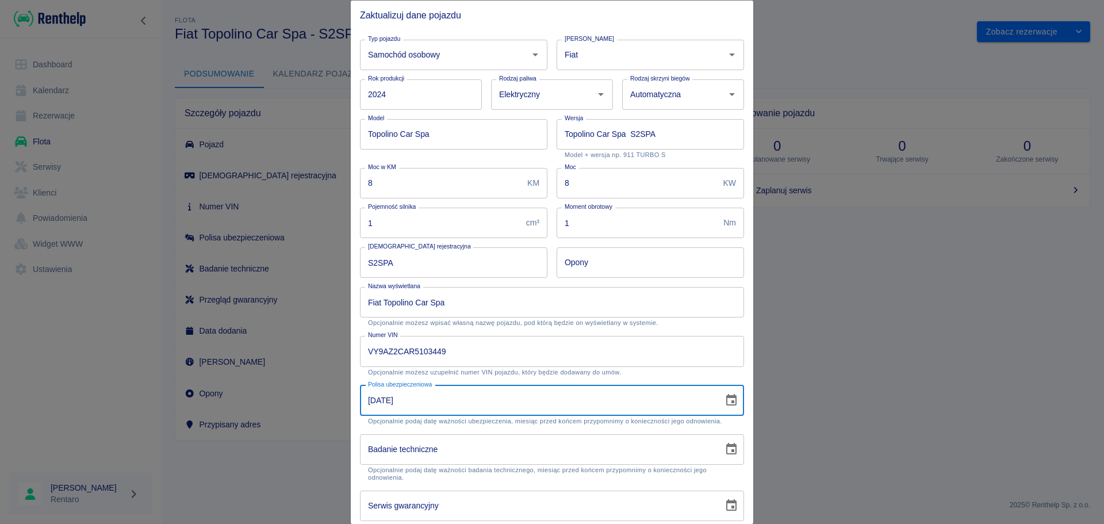
type input "[DATE]"
click at [575, 399] on input "DD-MM-YYYY" at bounding box center [537, 448] width 355 height 30
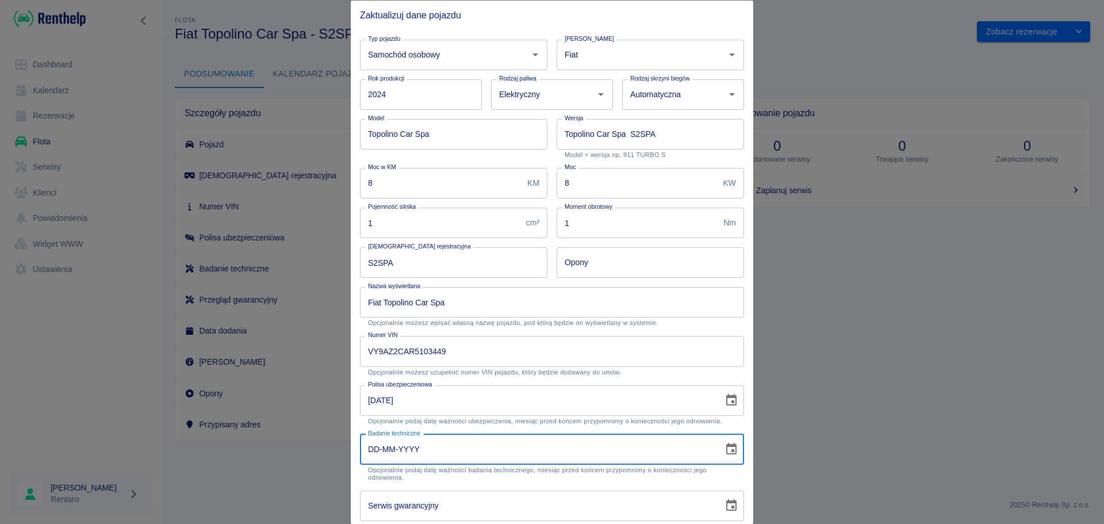
scroll to position [106, 0]
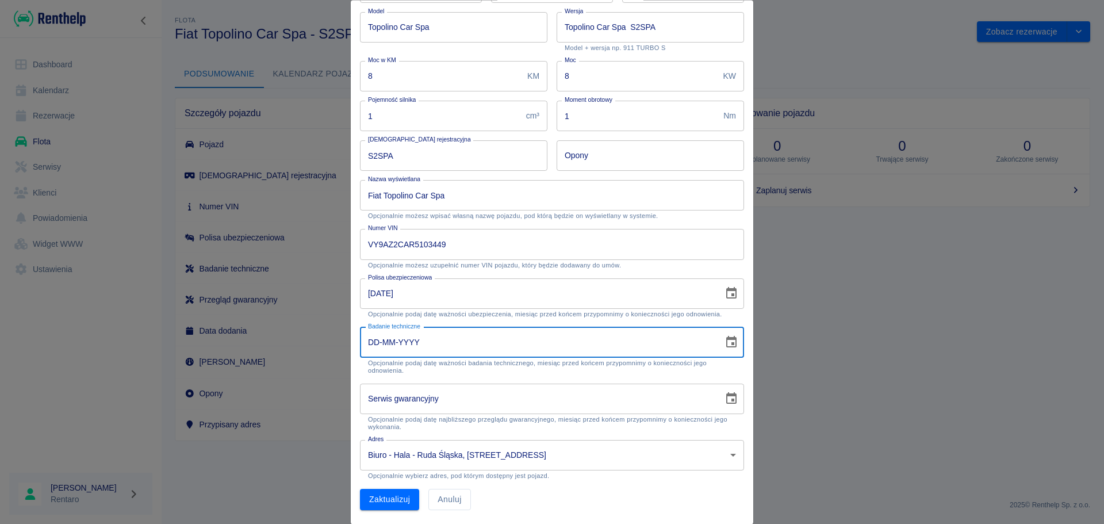
click at [374, 343] on input "DD-MM-YYYY" at bounding box center [537, 342] width 355 height 30
type input "[DATE]"
type input "DD-MM-YYYY"
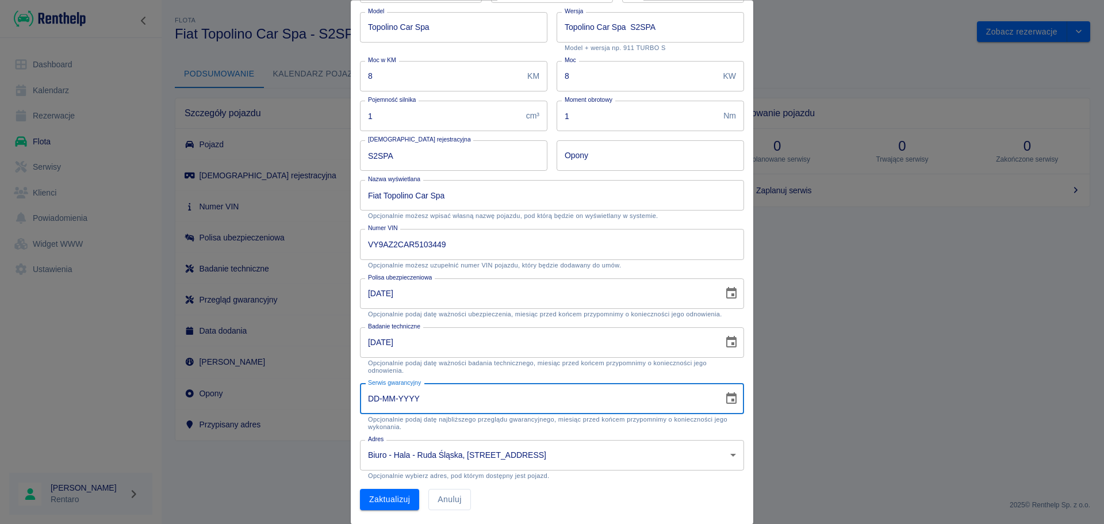
click at [460, 397] on input "DD-MM-YYYY" at bounding box center [537, 398] width 355 height 30
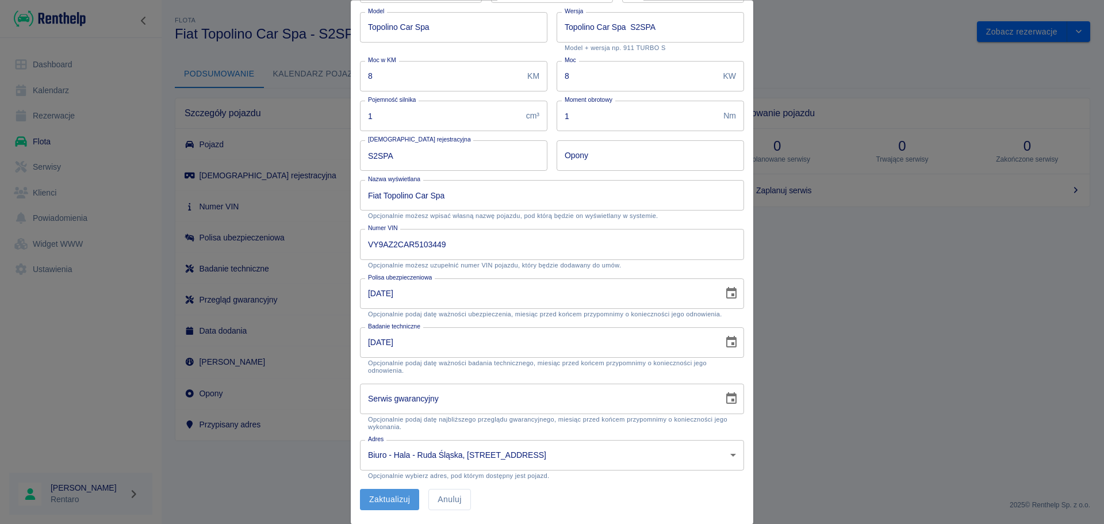
click at [383, 399] on button "Zaktualizuj" at bounding box center [389, 499] width 59 height 21
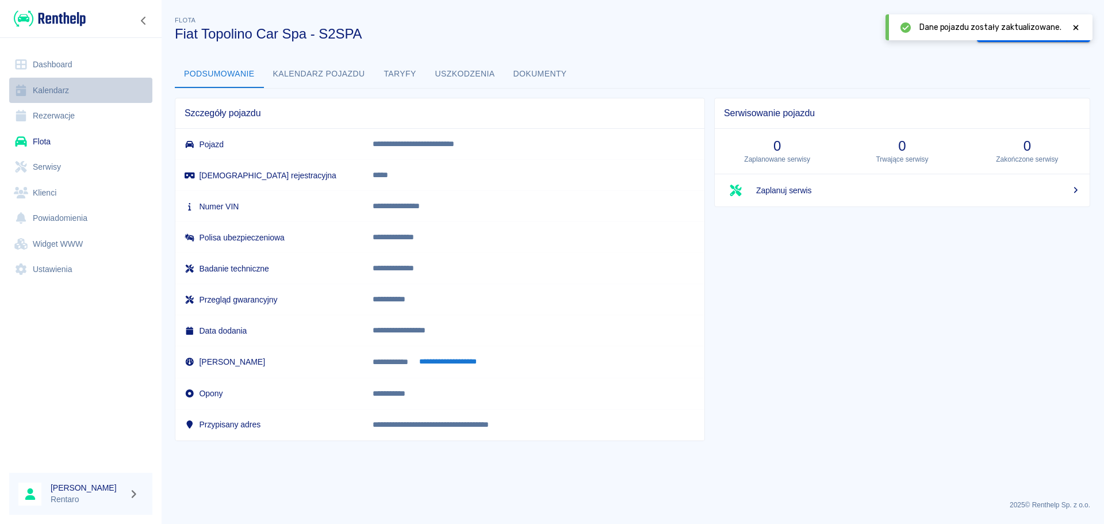
click at [43, 88] on link "Kalendarz" at bounding box center [80, 91] width 143 height 26
